Goal: Check status: Check status

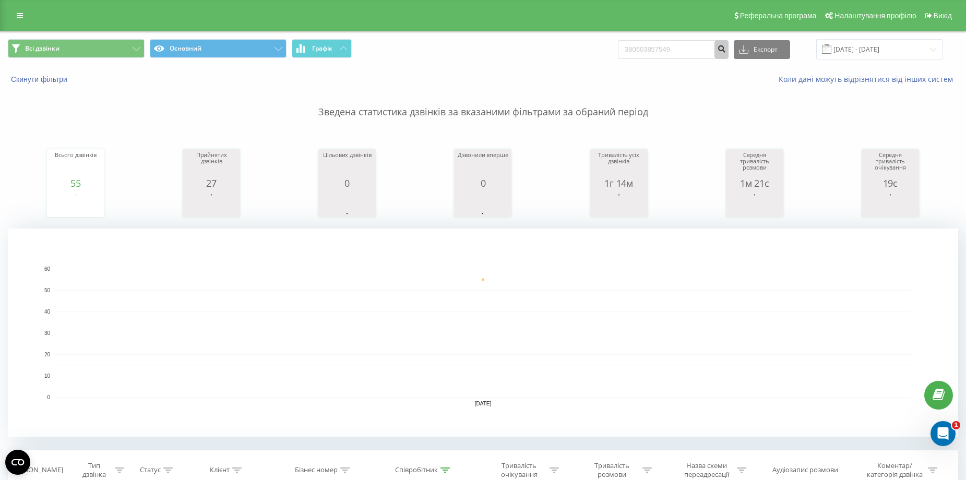
type input "380503857549"
click at [726, 49] on icon "submit" at bounding box center [721, 47] width 9 height 6
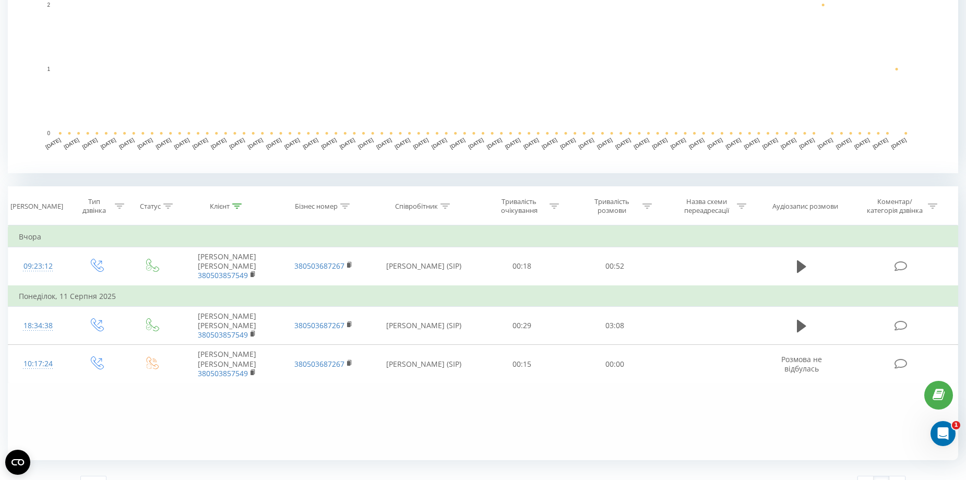
scroll to position [283, 0]
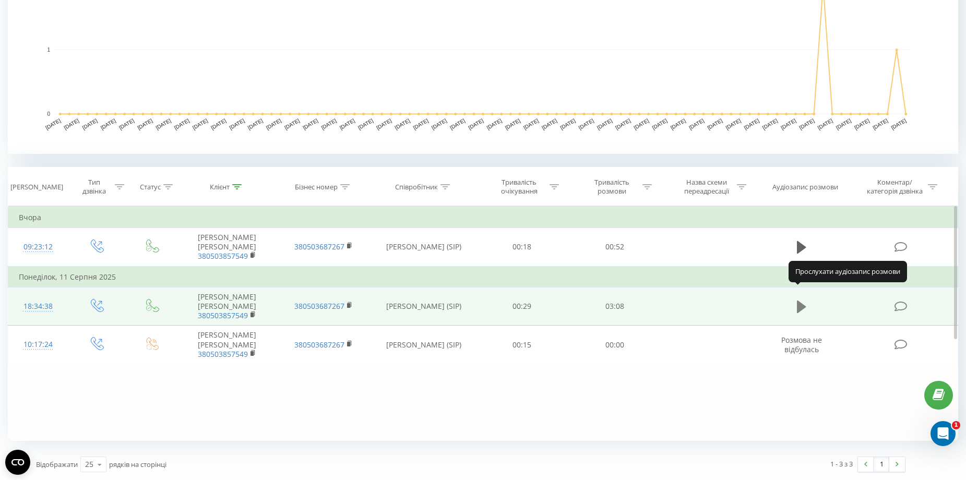
click at [798, 301] on icon at bounding box center [801, 307] width 9 height 13
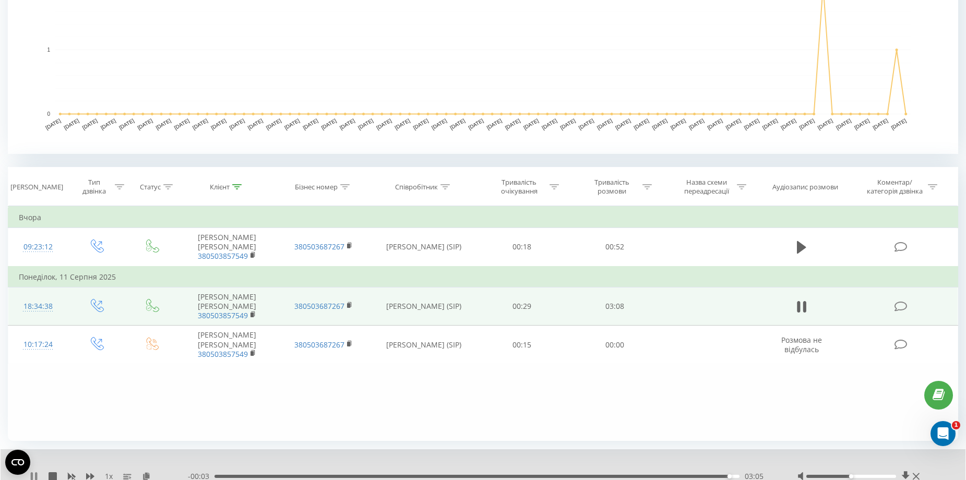
click at [32, 476] on icon at bounding box center [32, 476] width 2 height 8
